Goal: Task Accomplishment & Management: Use online tool/utility

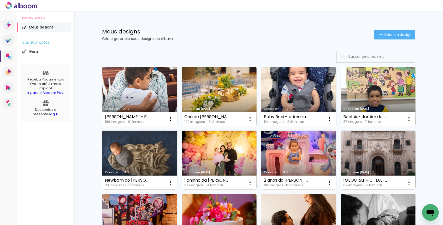
click at [132, 81] on link "Criado em [DATE]" at bounding box center [139, 96] width 75 height 59
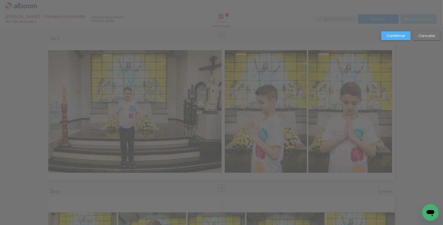
scroll to position [1074, 0]
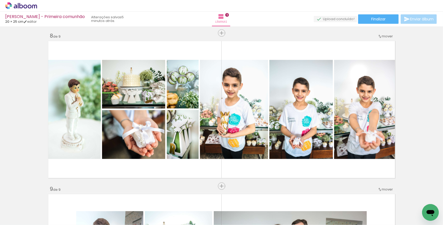
scroll to position [0, 4078]
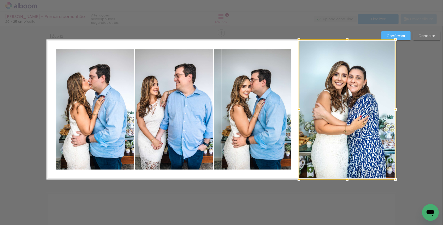
scroll to position [0, 5013]
click at [399, 33] on paper-button "Confirmar" at bounding box center [396, 35] width 29 height 9
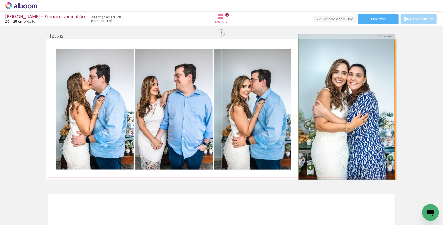
drag, startPoint x: 367, startPoint y: 93, endPoint x: 368, endPoint y: 82, distance: 11.1
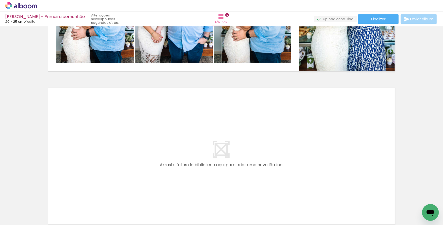
scroll to position [1845, 0]
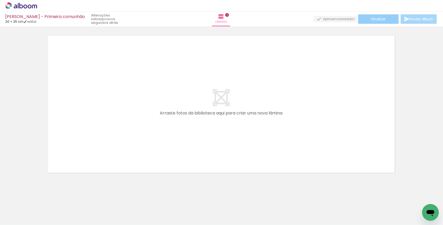
click at [378, 20] on span "Finalizar" at bounding box center [379, 19] width 14 height 4
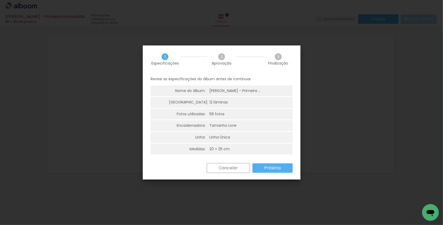
click at [0, 0] on slot "Próximo" at bounding box center [0, 0] width 0 height 0
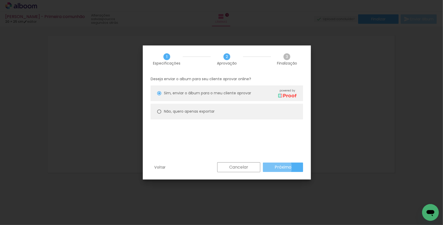
click at [274, 167] on paper-button "Próximo" at bounding box center [283, 167] width 40 height 9
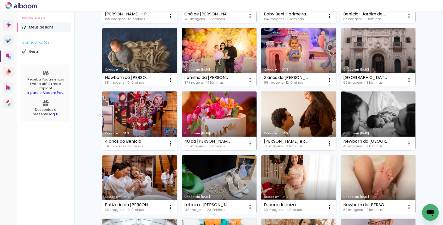
scroll to position [103, 0]
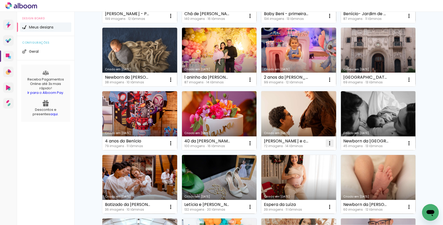
click at [174, 19] on iron-icon at bounding box center [171, 16] width 6 height 6
click at [300, 165] on span "Fazer uma cópia" at bounding box center [310, 166] width 31 height 4
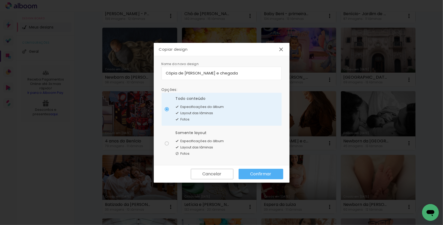
click at [184, 73] on input "Cópia de Maria Clara - Espera e chegada" at bounding box center [222, 73] width 112 height 6
drag, startPoint x: 250, startPoint y: 71, endPoint x: 128, endPoint y: 72, distance: 122.0
click at [128, 72] on body "link( href="../../bower_components/polymer/polymer.html" rel="import" ) picture…" at bounding box center [221, 112] width 443 height 225
type input "2 anos do Arthur"
type paper-input "2 anos do Arthur"
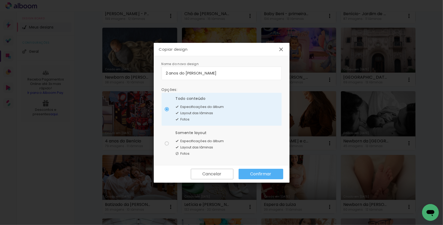
click at [169, 143] on paper-radio-button "Somente layout Especificações do álbum Layout das lâminas Fotos" at bounding box center [222, 143] width 120 height 33
type paper-radio-button "on"
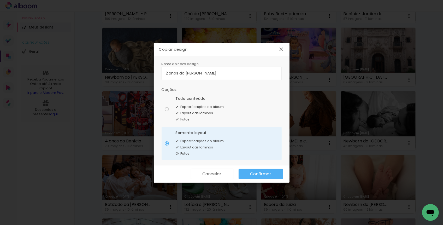
click at [0, 0] on slot "Confirmar" at bounding box center [0, 0] width 0 height 0
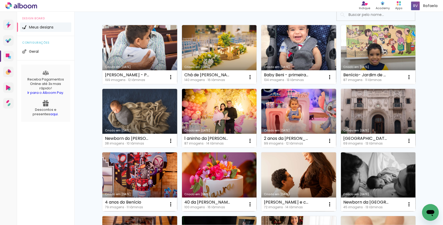
scroll to position [42, 0]
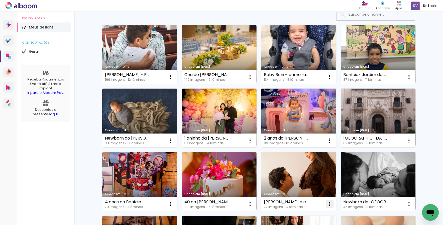
click at [174, 80] on iron-icon at bounding box center [171, 77] width 6 height 6
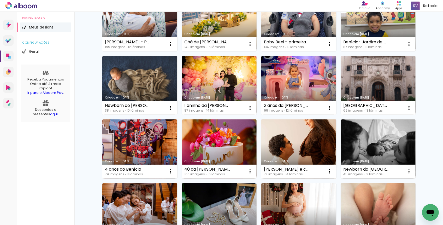
scroll to position [77, 0]
